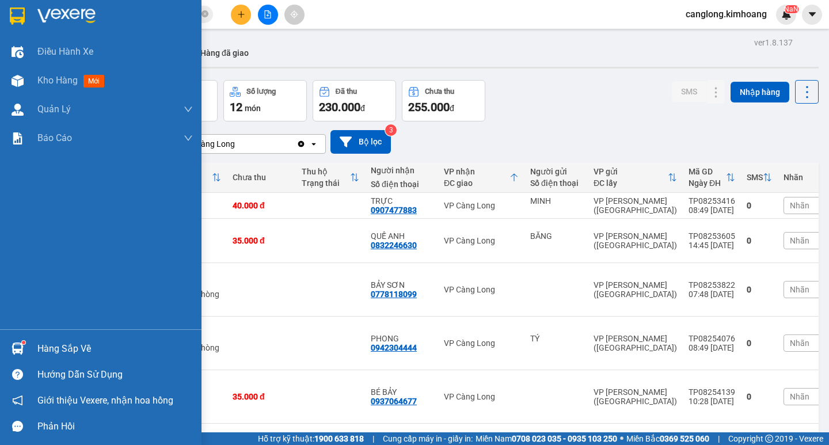
click at [68, 357] on div "Hàng sắp về" at bounding box center [115, 348] width 156 height 17
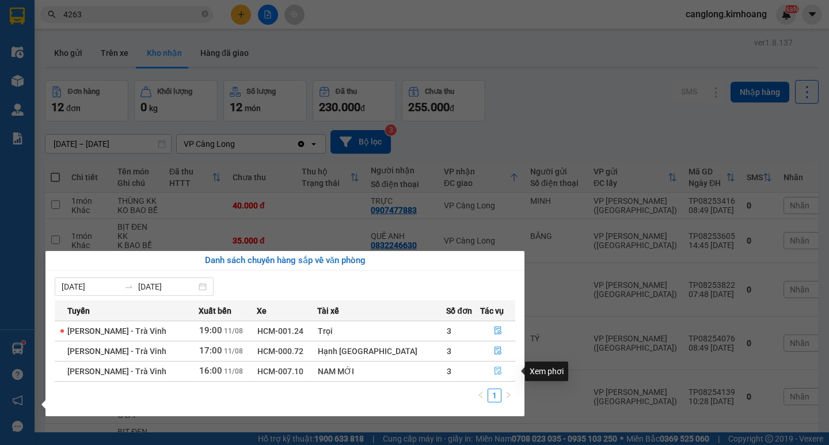
click at [497, 368] on icon "file-done" at bounding box center [498, 371] width 8 height 8
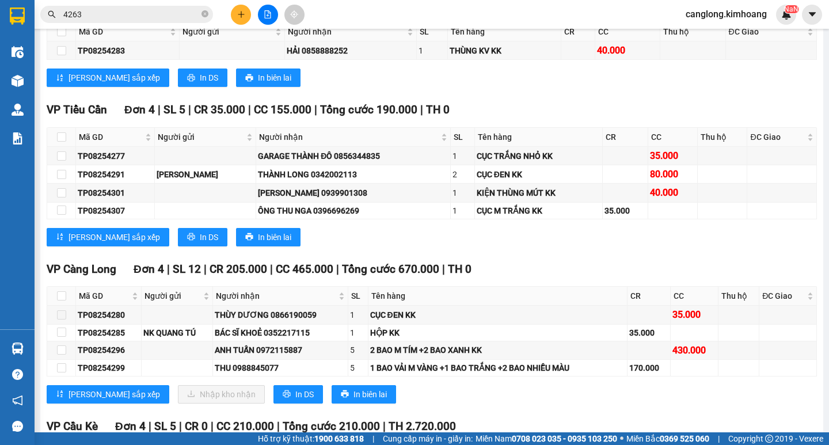
scroll to position [922, 0]
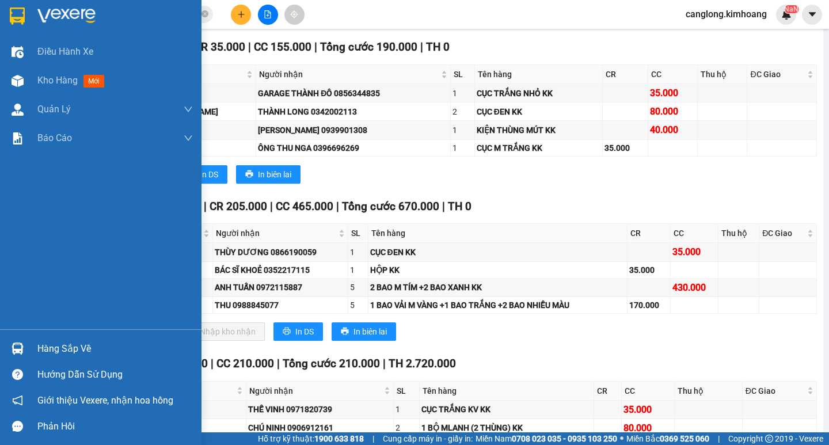
click at [32, 343] on div "Hàng sắp về" at bounding box center [101, 349] width 202 height 26
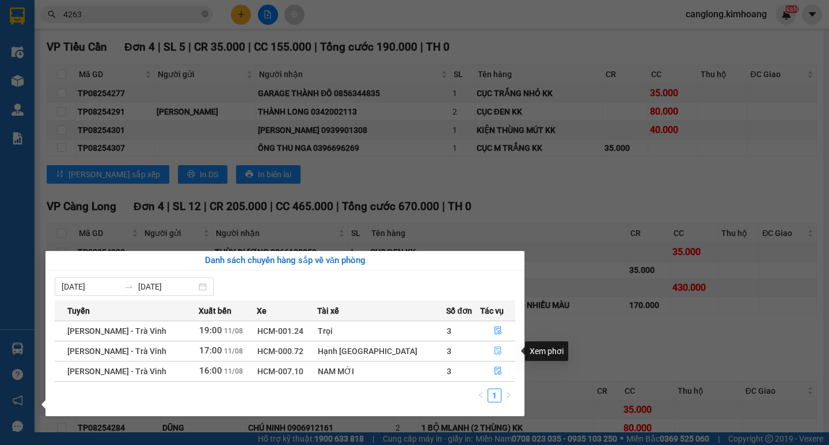
click at [496, 347] on icon "file-done" at bounding box center [498, 351] width 8 height 8
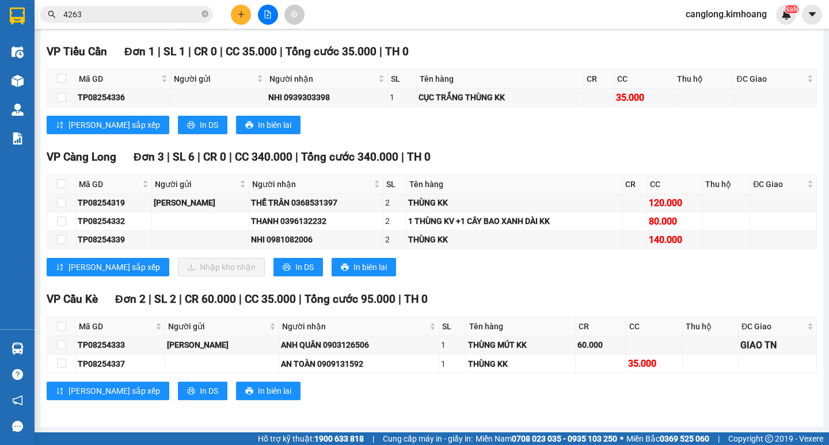
scroll to position [853, 0]
click at [63, 204] on input "checkbox" at bounding box center [61, 202] width 9 height 9
checkbox input "true"
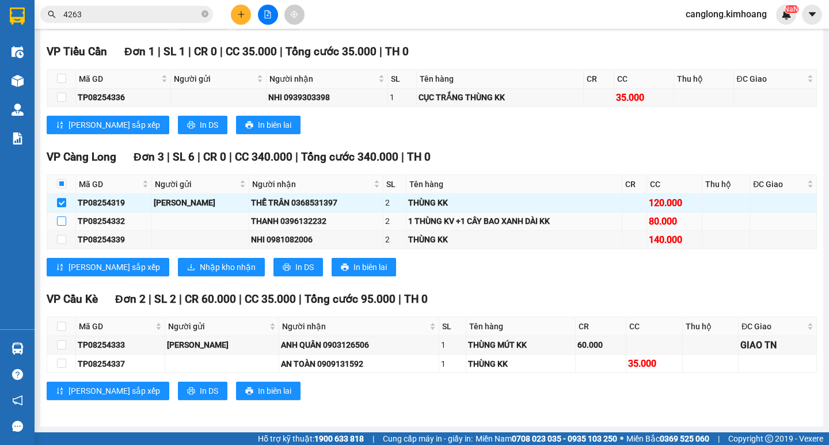
click at [65, 220] on input "checkbox" at bounding box center [61, 221] width 9 height 9
checkbox input "true"
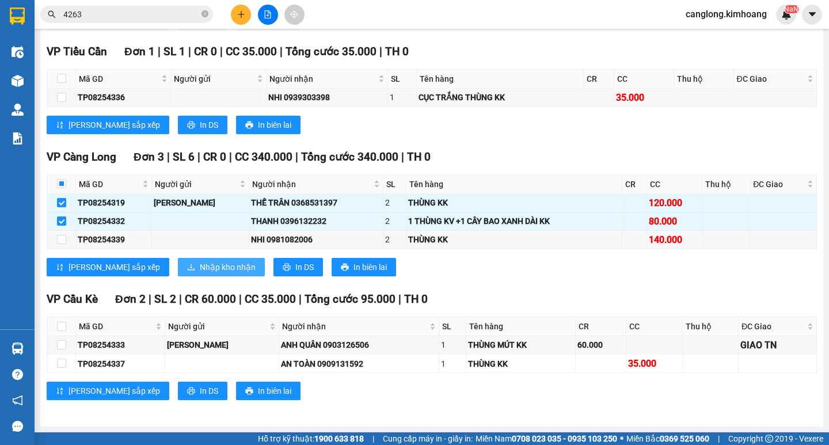
click at [200, 268] on span "Nhập kho nhận" at bounding box center [228, 267] width 56 height 13
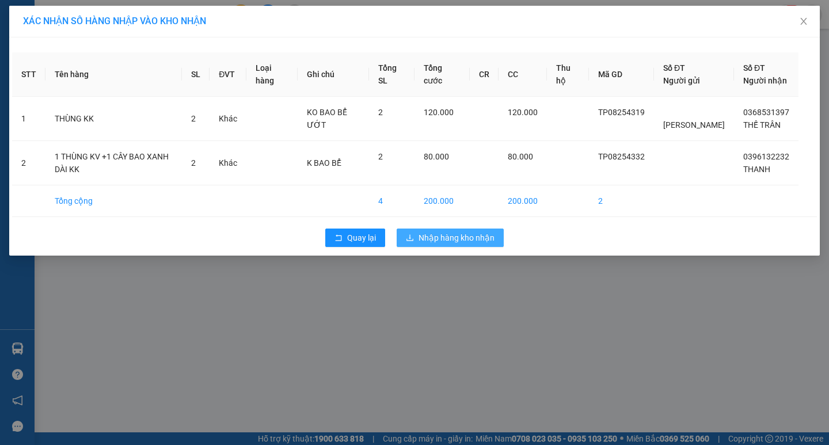
click at [424, 244] on span "Nhập hàng kho nhận" at bounding box center [457, 238] width 76 height 13
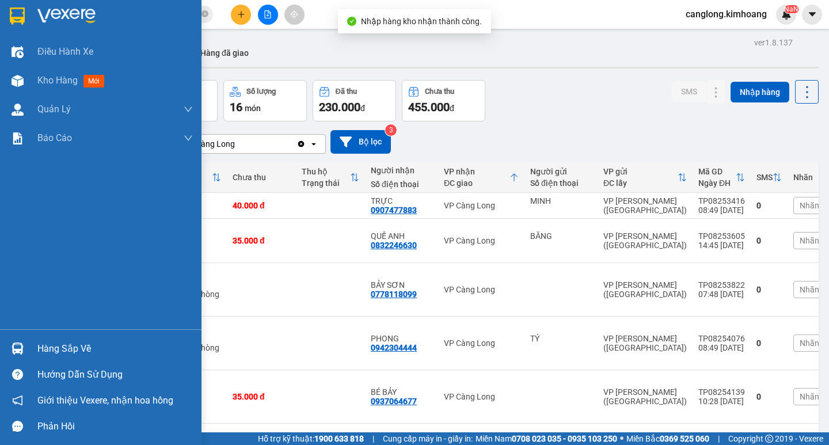
click at [21, 340] on div at bounding box center [17, 349] width 20 height 20
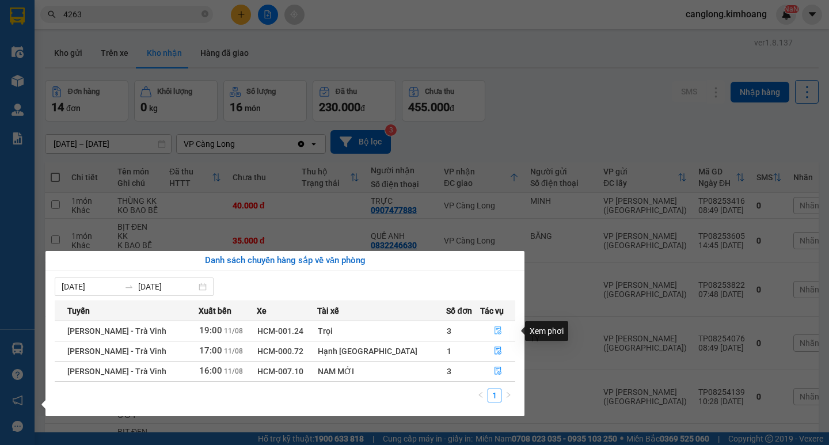
click at [494, 334] on icon "file-done" at bounding box center [498, 331] width 8 height 8
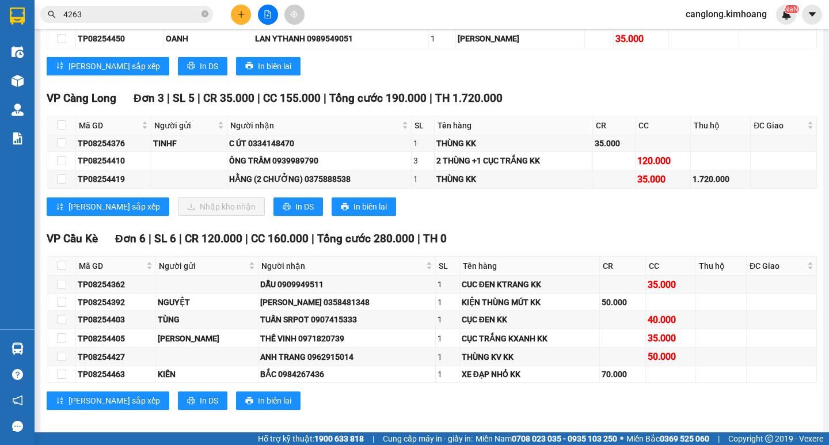
scroll to position [2592, 0]
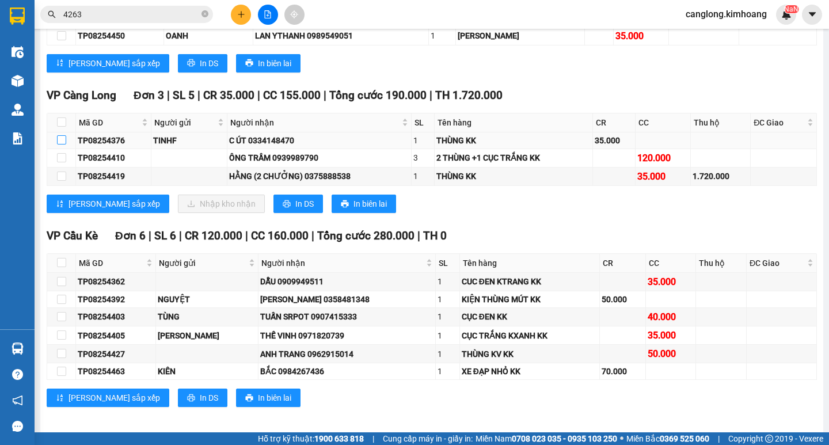
click at [57, 145] on input "checkbox" at bounding box center [61, 139] width 9 height 9
checkbox input "true"
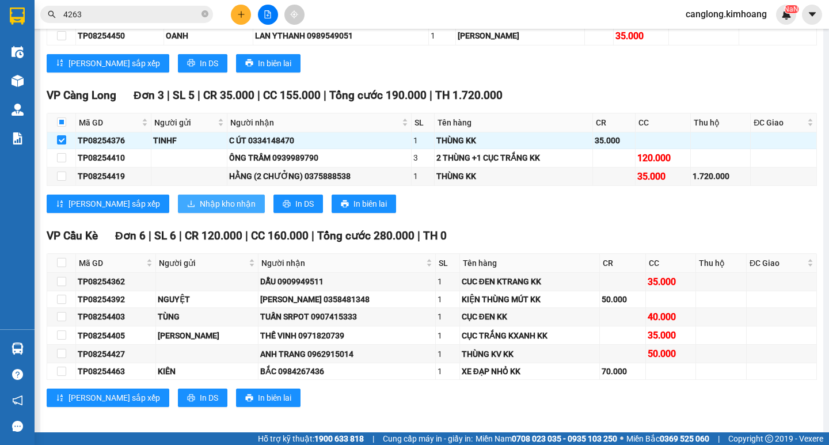
click at [178, 213] on button "Nhập kho nhận" at bounding box center [221, 204] width 87 height 18
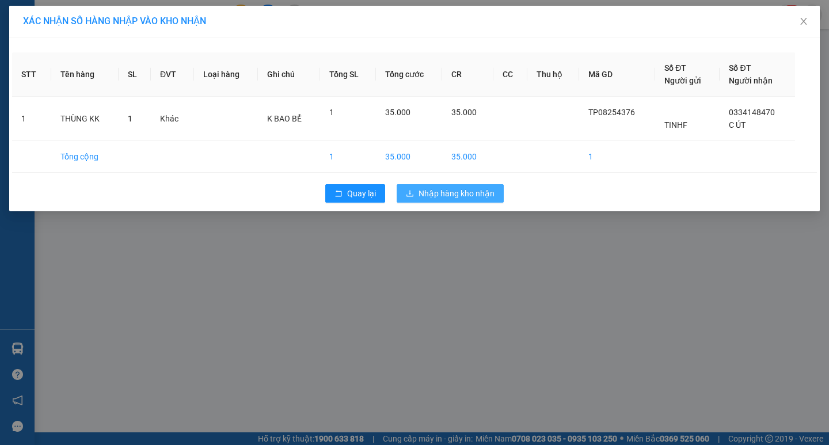
click at [456, 190] on span "Nhập hàng kho nhận" at bounding box center [457, 193] width 76 height 13
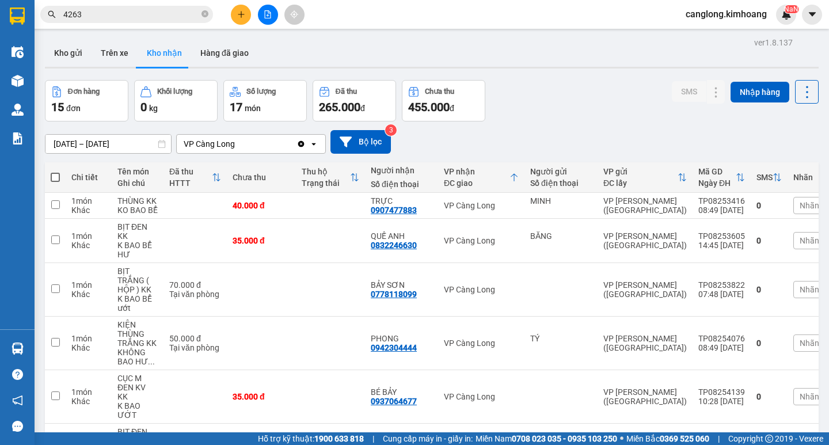
drag, startPoint x: 410, startPoint y: 101, endPoint x: 399, endPoint y: 102, distance: 10.4
click at [402, 102] on div "Đơn hàng 15 đơn Khối lượng 0 kg Số lượng 17 món Đã thu 265.000 đ Chưa thu 455.0…" at bounding box center [265, 100] width 441 height 41
